Goal: Check status

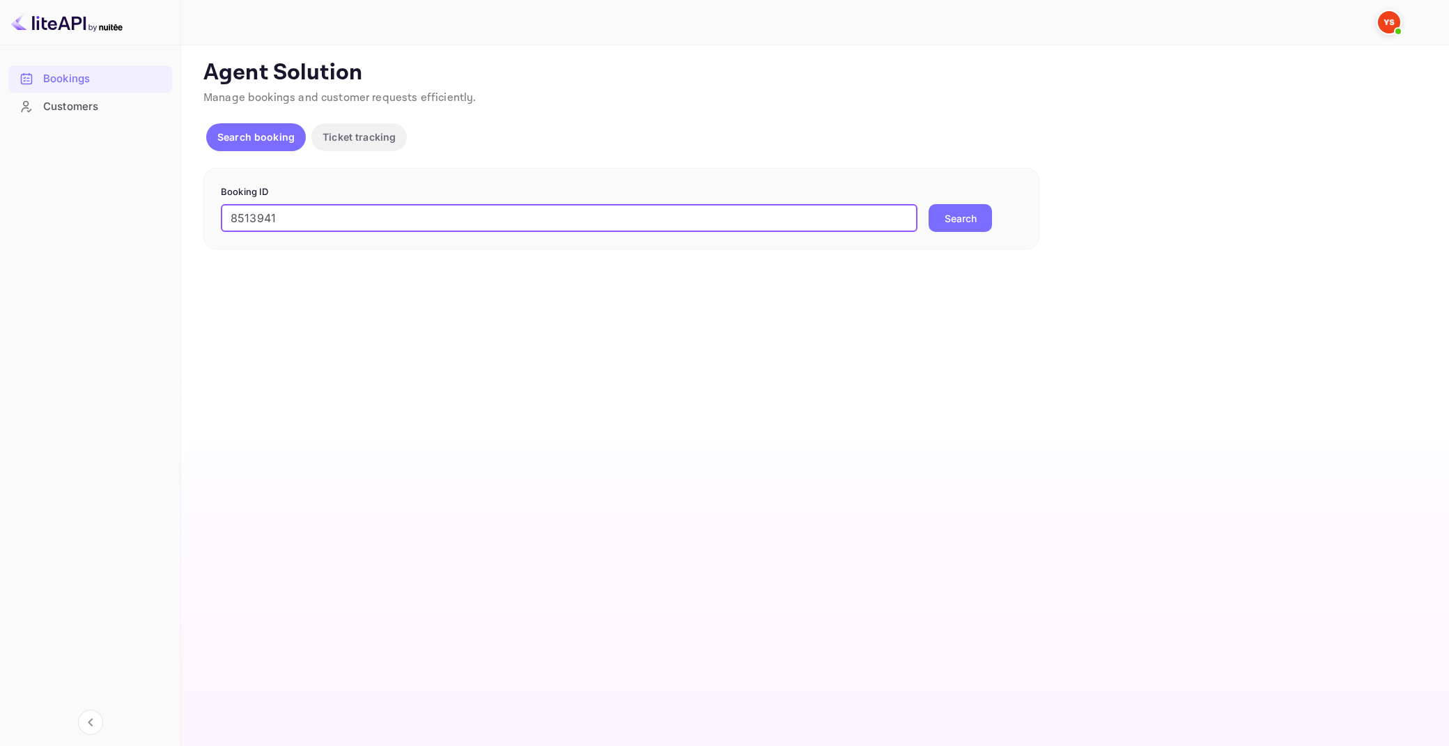
type input "8513941"
click at [928, 204] on button "Search" at bounding box center [959, 218] width 63 height 28
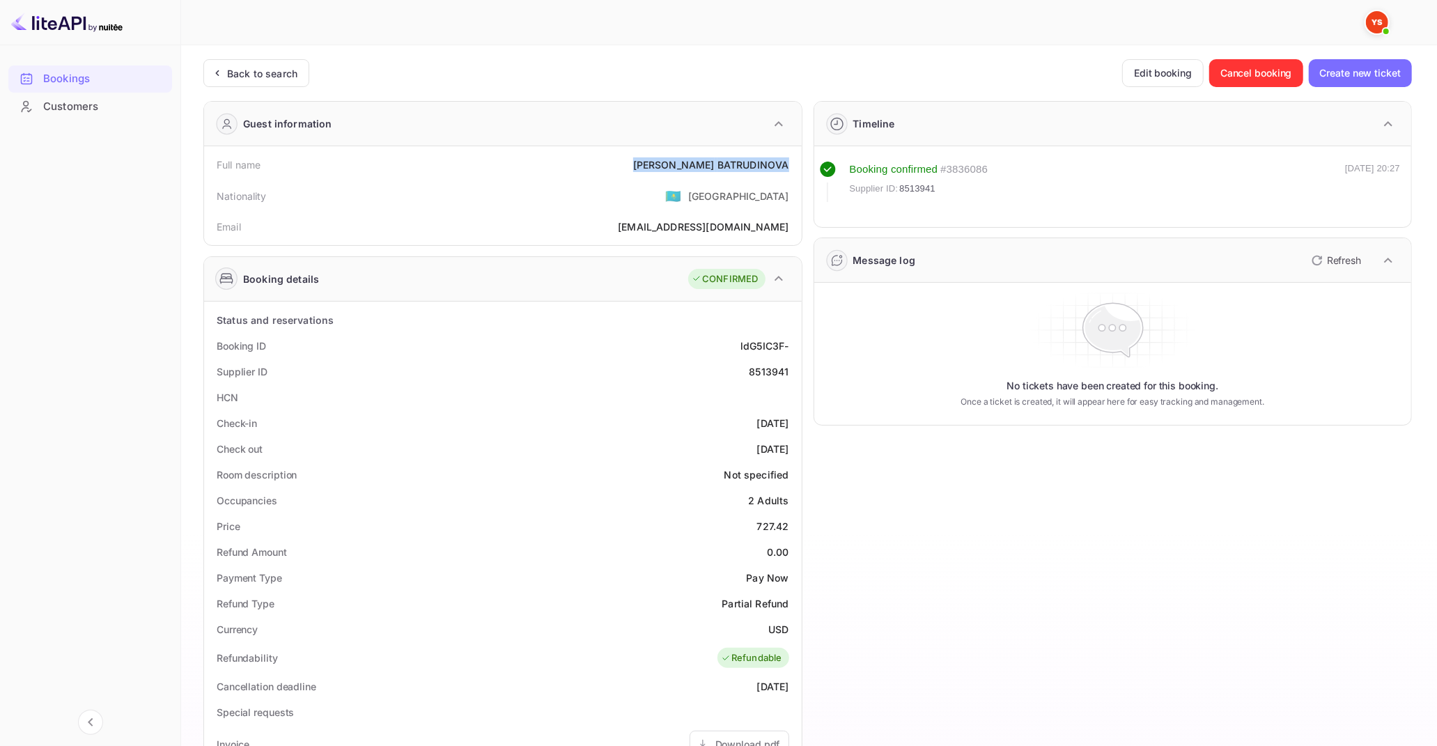
drag, startPoint x: 681, startPoint y: 165, endPoint x: 798, endPoint y: 166, distance: 117.0
click at [799, 166] on div "Full name [PERSON_NAME] Nationality 🇰🇿 [DEMOGRAPHIC_DATA] Email [EMAIL_ADDRESS]…" at bounding box center [503, 195] width 598 height 99
copy div "[PERSON_NAME]"
drag, startPoint x: 758, startPoint y: 526, endPoint x: 792, endPoint y: 529, distance: 33.5
click at [792, 529] on div "Price 727.42" at bounding box center [503, 526] width 586 height 26
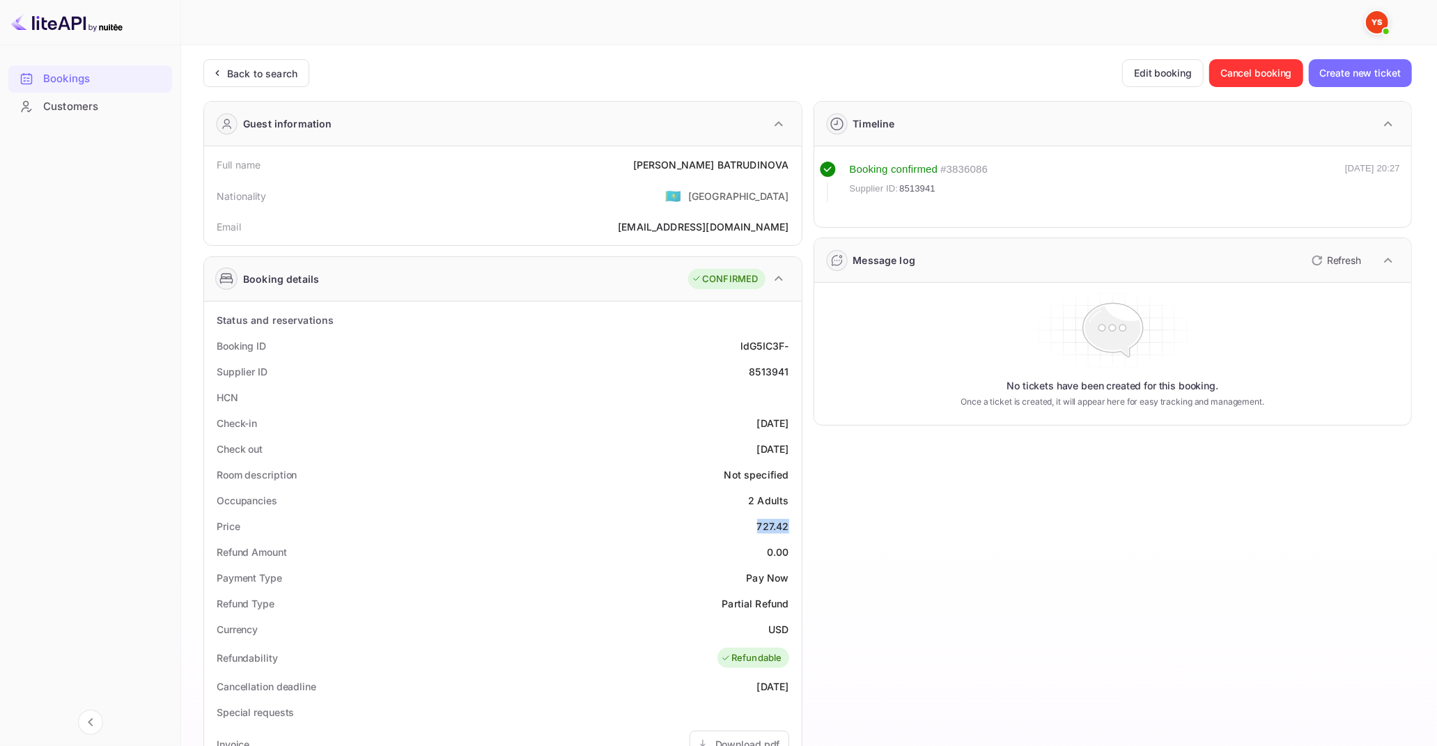
copy div "727.42"
drag, startPoint x: 770, startPoint y: 629, endPoint x: 790, endPoint y: 628, distance: 20.2
click at [790, 628] on div "Currency USD" at bounding box center [503, 629] width 586 height 26
copy div "USD"
click at [238, 68] on div "Back to search" at bounding box center [262, 73] width 70 height 15
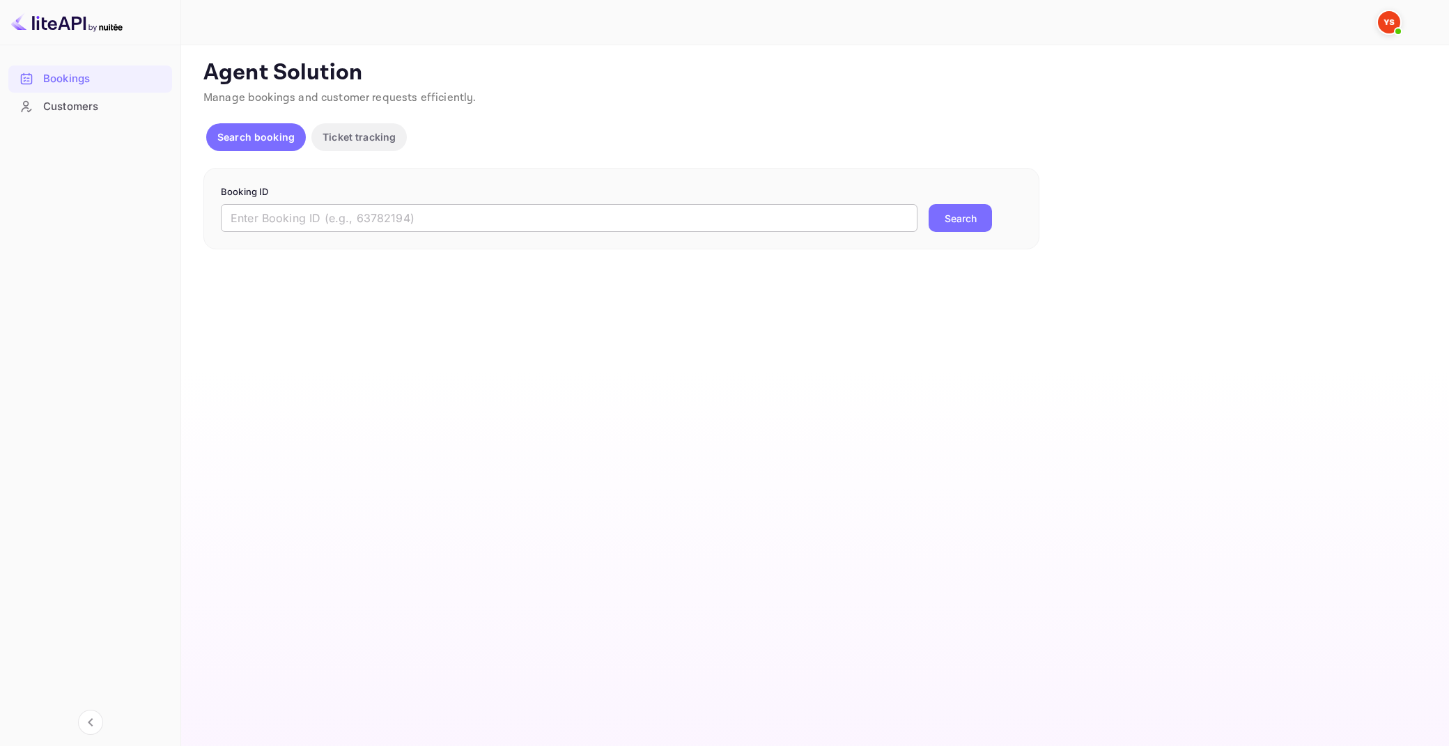
click at [634, 212] on input "text" at bounding box center [569, 218] width 696 height 28
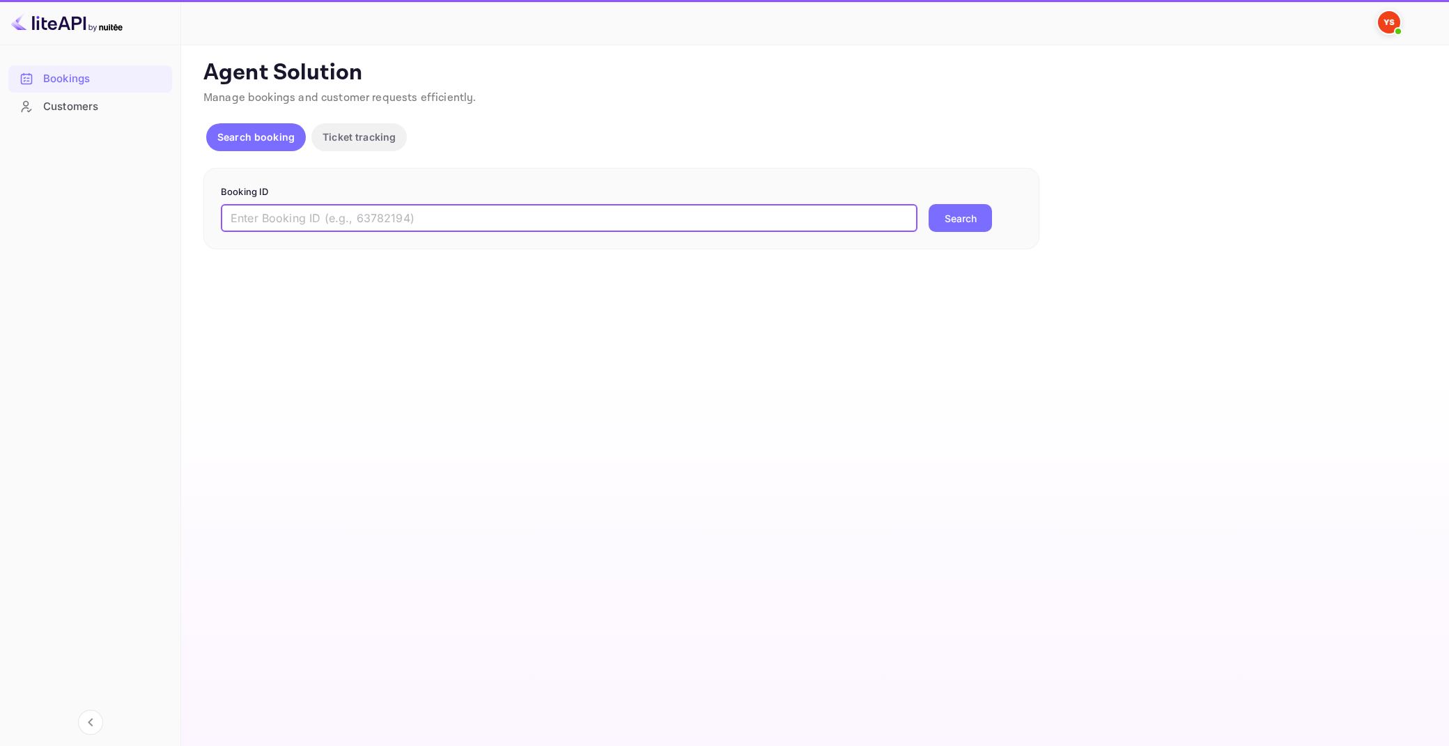
paste input "9186623"
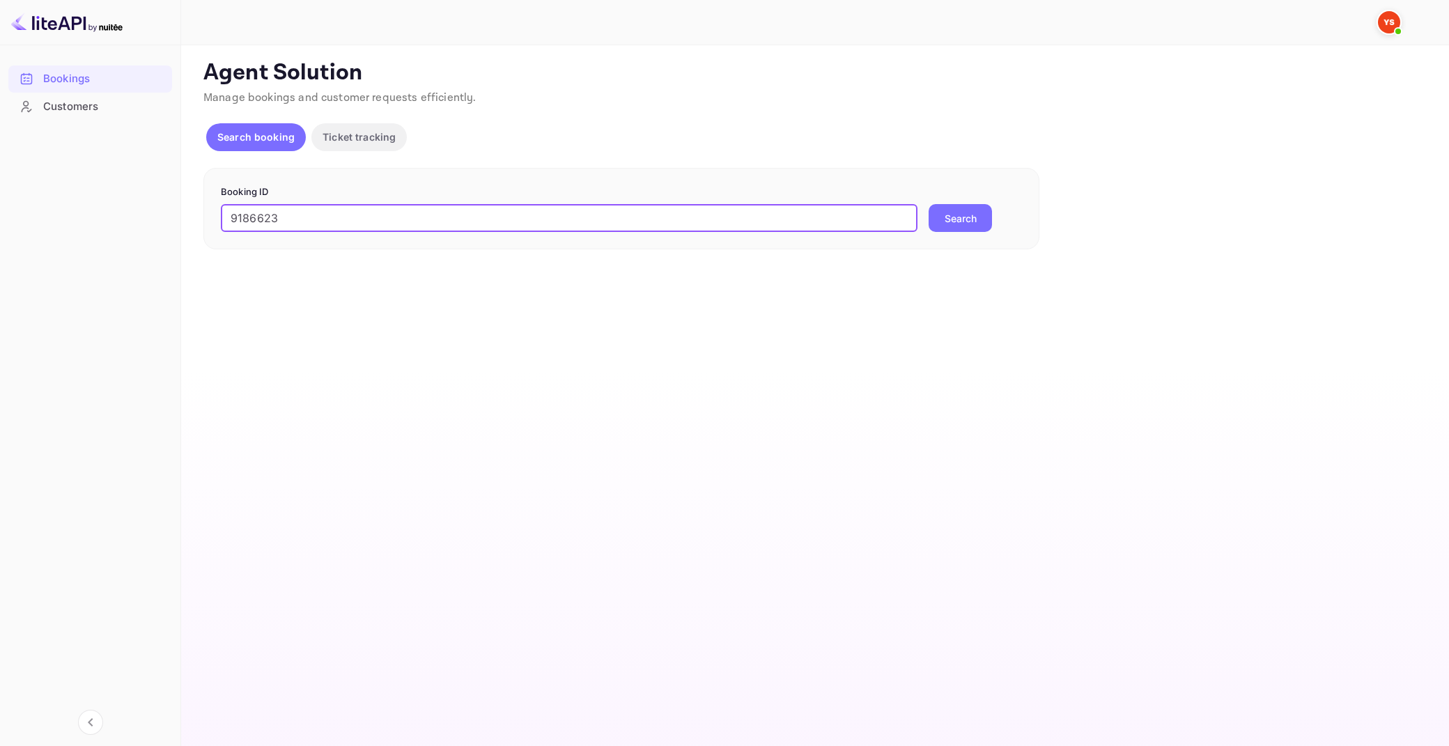
type input "9186623"
click at [928, 204] on button "Search" at bounding box center [959, 218] width 63 height 28
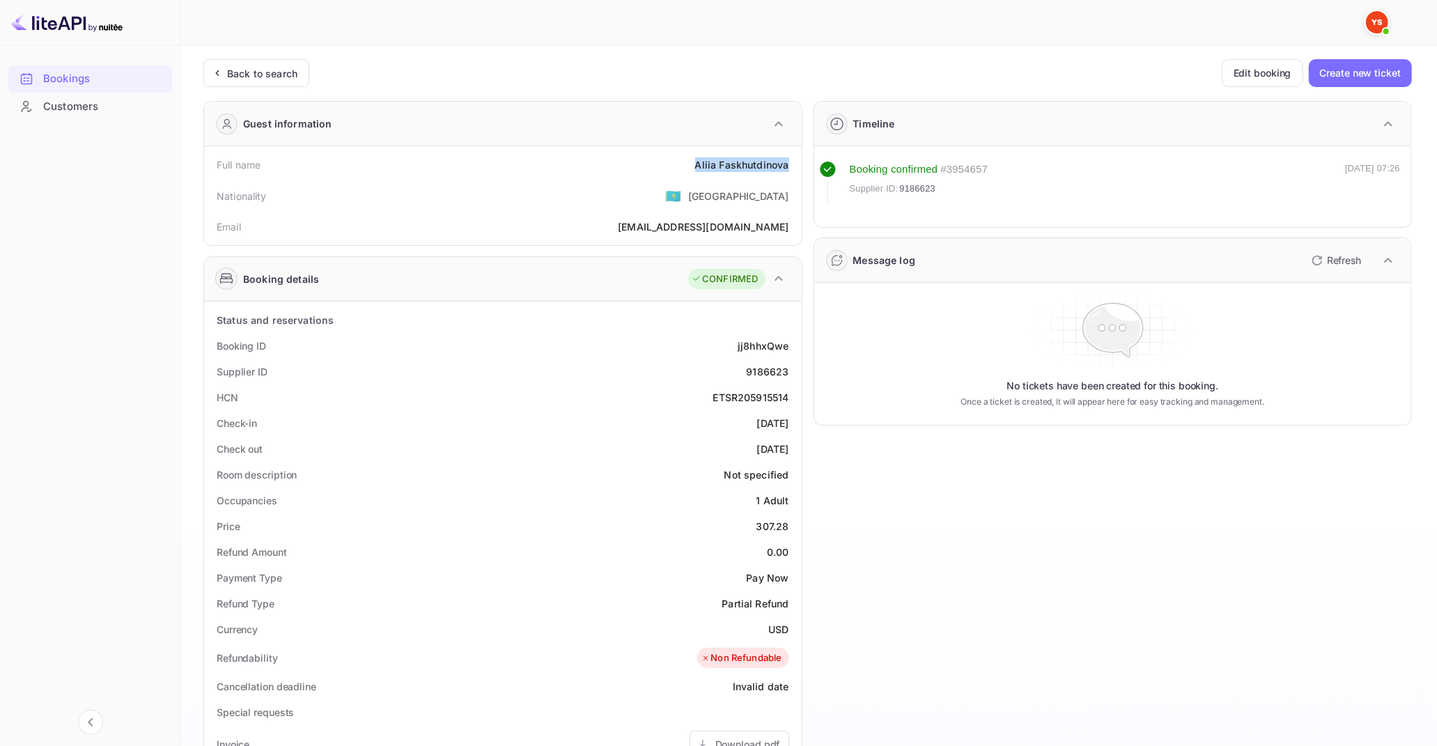
drag, startPoint x: 701, startPoint y: 164, endPoint x: 793, endPoint y: 163, distance: 91.9
click at [793, 163] on div "Full name [PERSON_NAME]" at bounding box center [503, 165] width 586 height 26
copy div "[PERSON_NAME]"
drag, startPoint x: 758, startPoint y: 525, endPoint x: 788, endPoint y: 526, distance: 30.0
click at [788, 526] on div "307.28" at bounding box center [772, 526] width 33 height 15
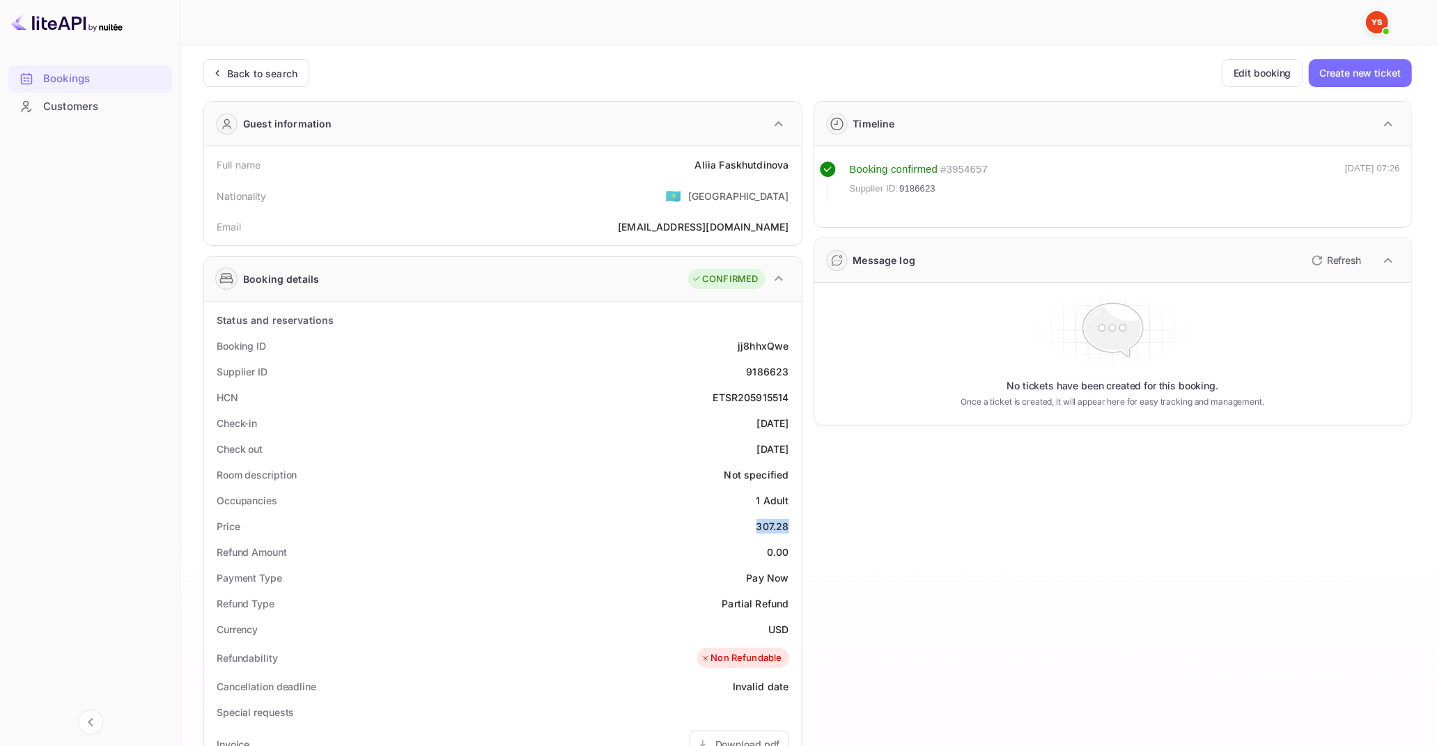
copy div "307.28"
drag, startPoint x: 767, startPoint y: 625, endPoint x: 788, endPoint y: 632, distance: 22.3
click at [788, 632] on div "USD" at bounding box center [778, 629] width 20 height 15
copy div "USD"
